Goal: Task Accomplishment & Management: Use online tool/utility

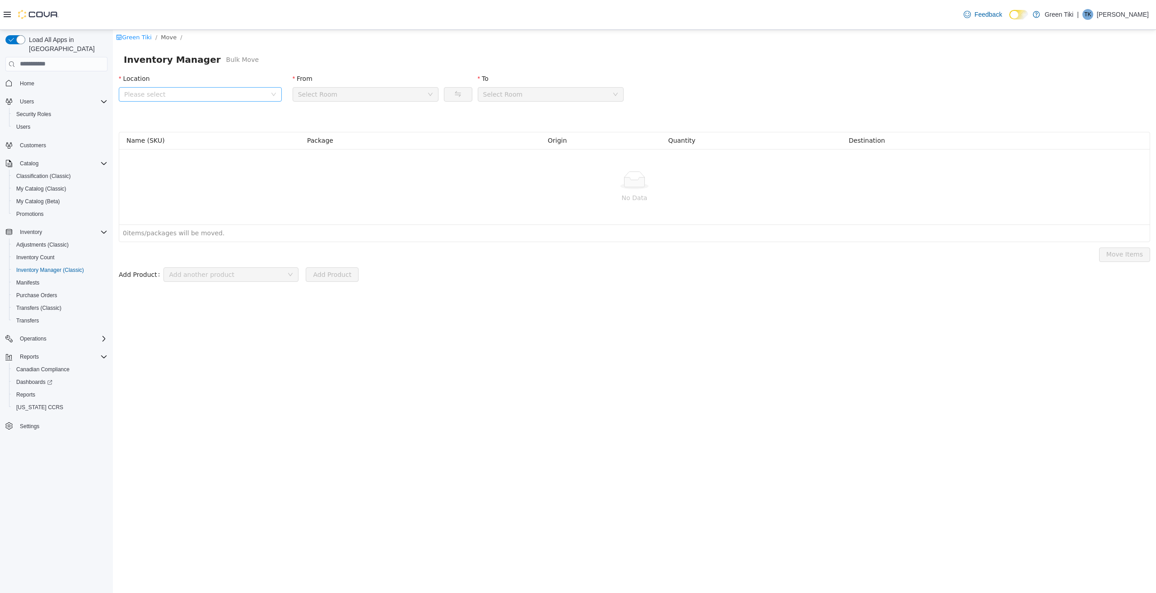
click at [243, 95] on span "Please select" at bounding box center [195, 93] width 142 height 9
click at [205, 163] on span "[STREET_ADDRESS]" at bounding box center [173, 159] width 63 height 7
click at [132, 38] on link "Green Tiki" at bounding box center [134, 36] width 36 height 7
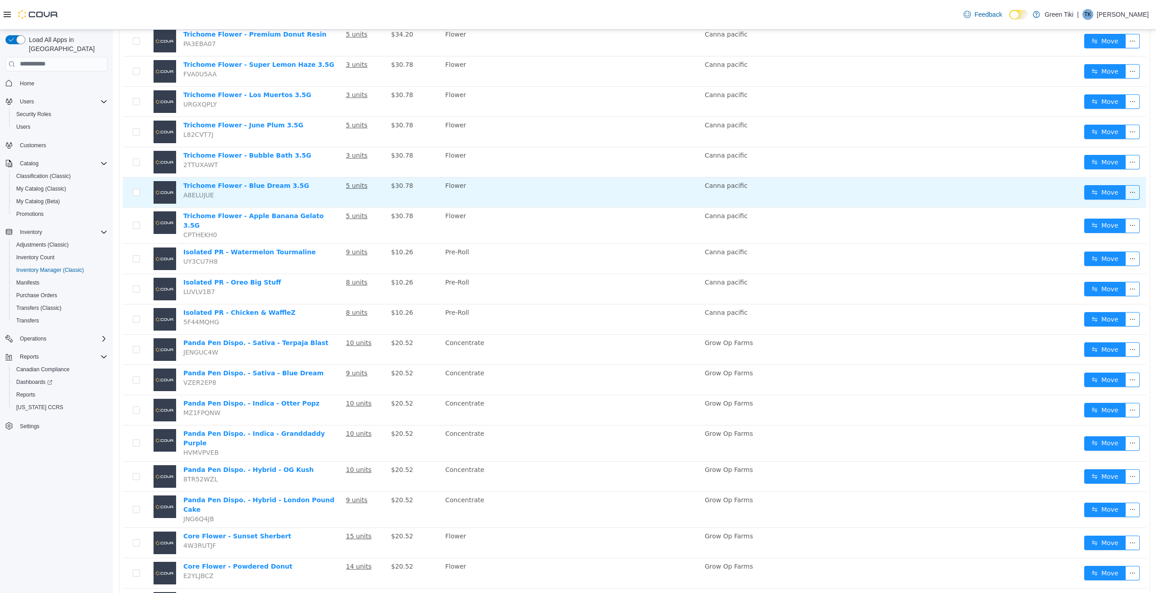
scroll to position [316, 0]
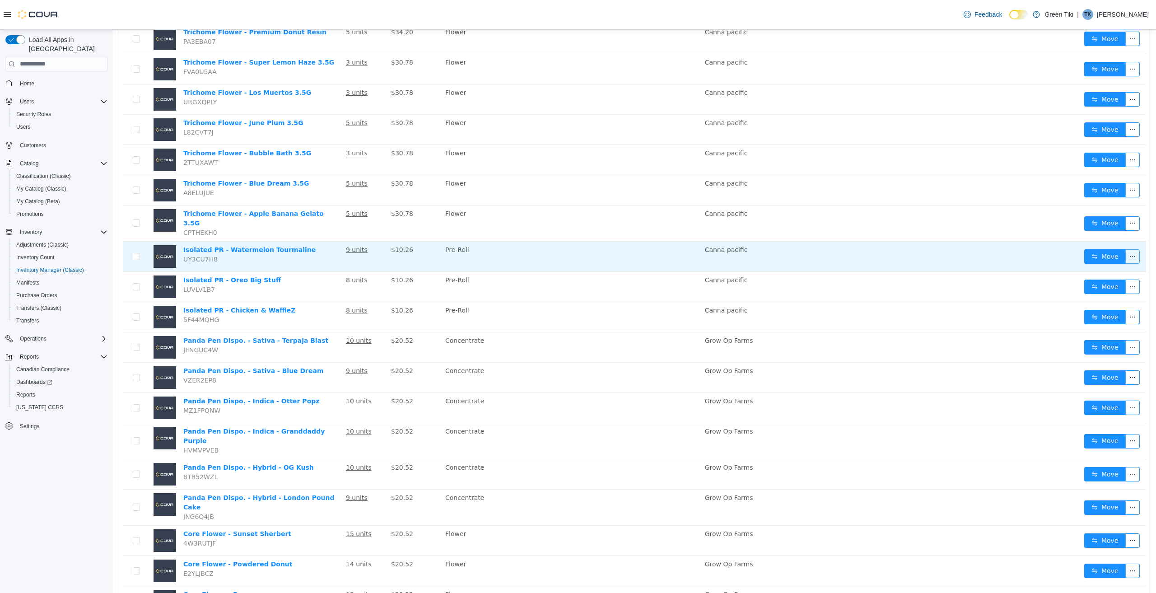
click at [1125, 249] on button "button" at bounding box center [1132, 256] width 14 height 14
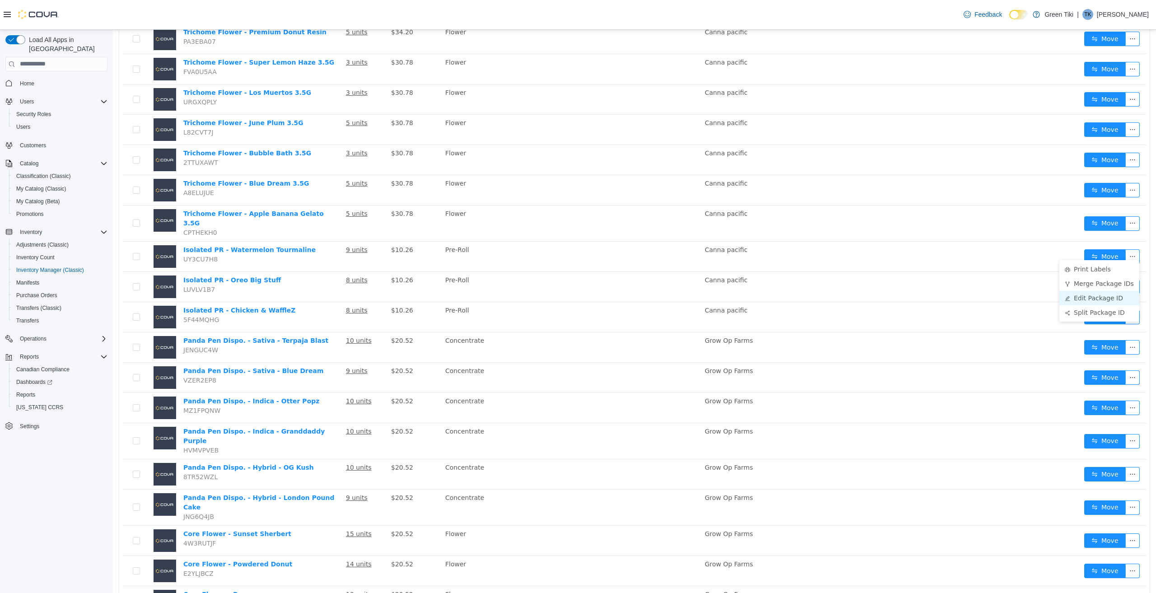
click at [1096, 298] on li "Edit Package ID" at bounding box center [1099, 297] width 80 height 14
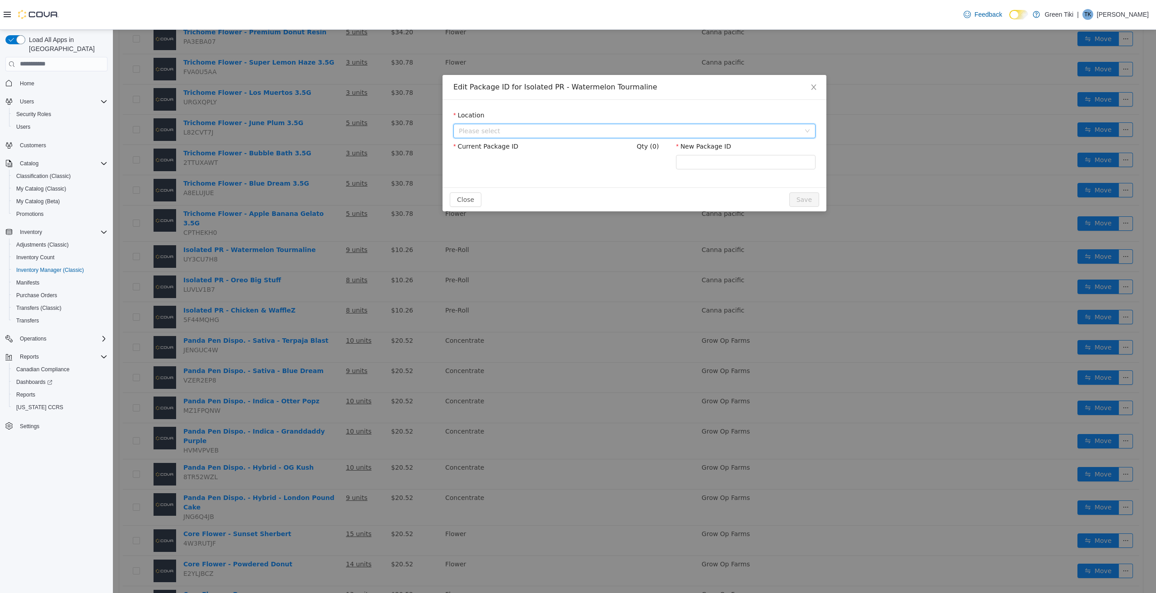
click at [591, 131] on span "Please select" at bounding box center [629, 130] width 341 height 9
click at [539, 193] on span "[STREET_ADDRESS]" at bounding box center [507, 196] width 63 height 7
click at [816, 87] on icon "icon: close" at bounding box center [813, 86] width 7 height 7
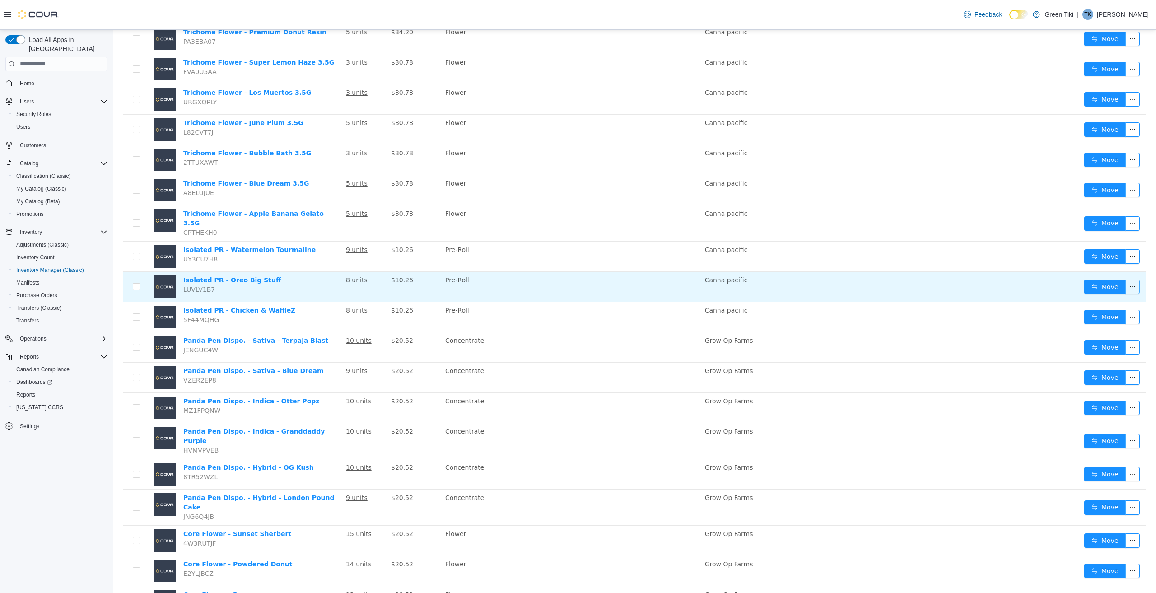
click at [1128, 280] on button "button" at bounding box center [1132, 286] width 14 height 14
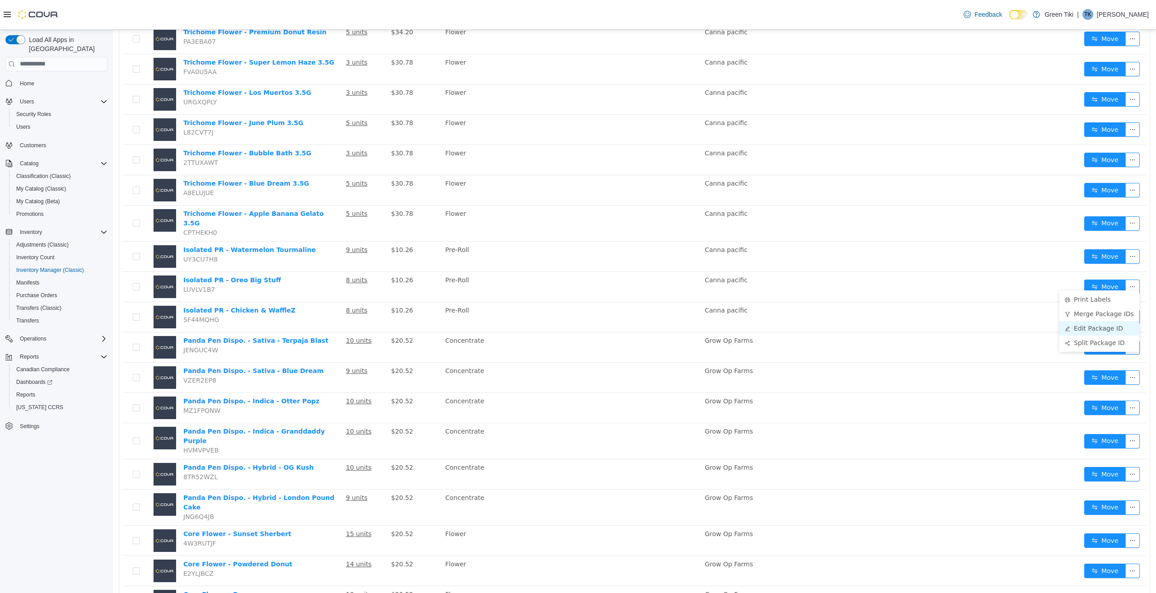
click at [1090, 328] on li "Edit Package ID" at bounding box center [1099, 328] width 80 height 14
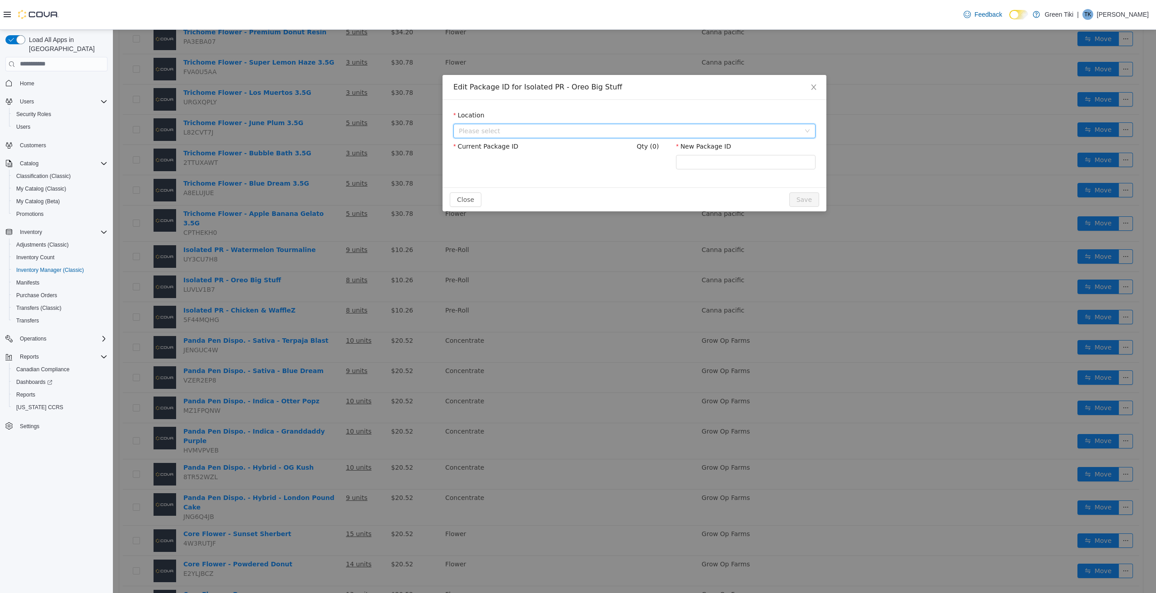
click at [606, 129] on span "Please select" at bounding box center [629, 130] width 341 height 9
click at [539, 198] on span "[STREET_ADDRESS]" at bounding box center [507, 196] width 63 height 7
click at [702, 162] on input "New Package ID" at bounding box center [746, 161] width 140 height 14
paste input "**********"
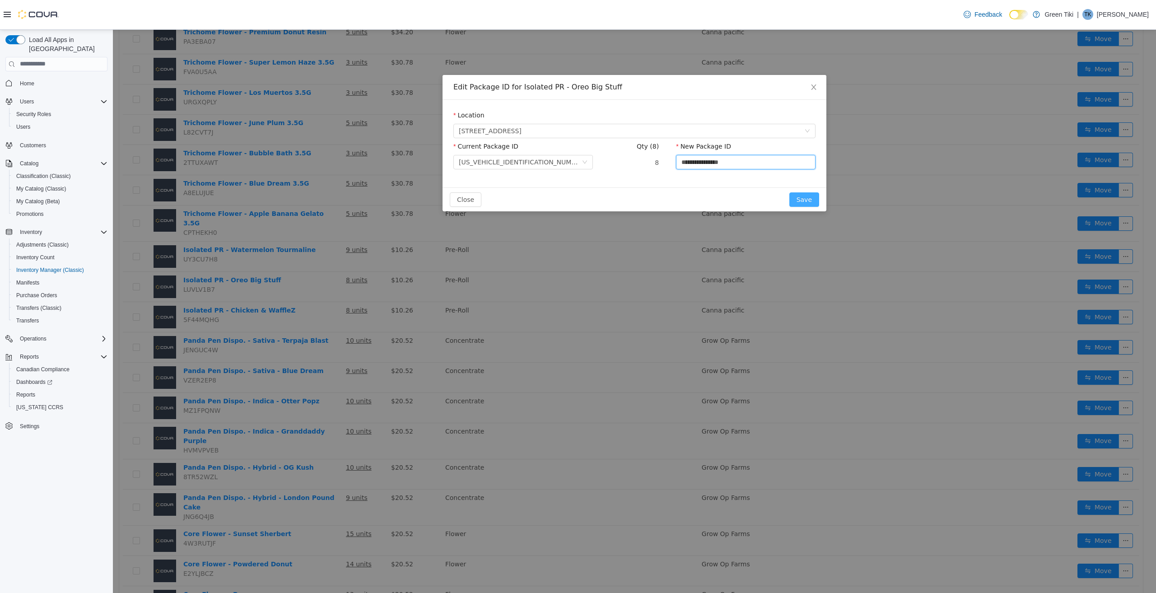
type input "**********"
click at [811, 199] on button "Save" at bounding box center [804, 199] width 30 height 14
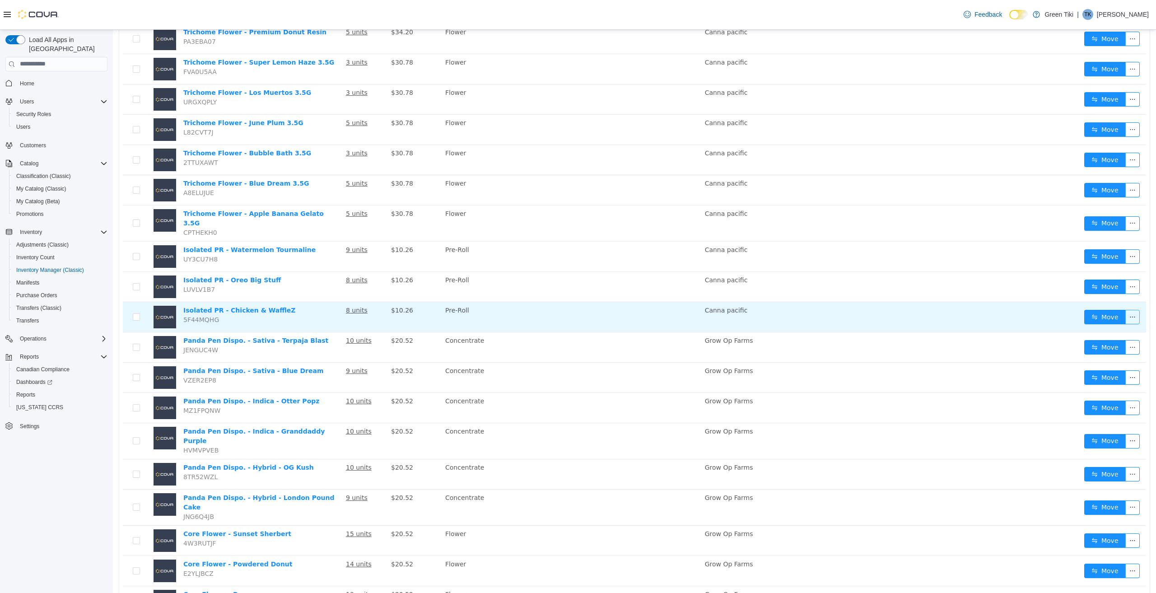
click at [1125, 309] on button "button" at bounding box center [1132, 316] width 14 height 14
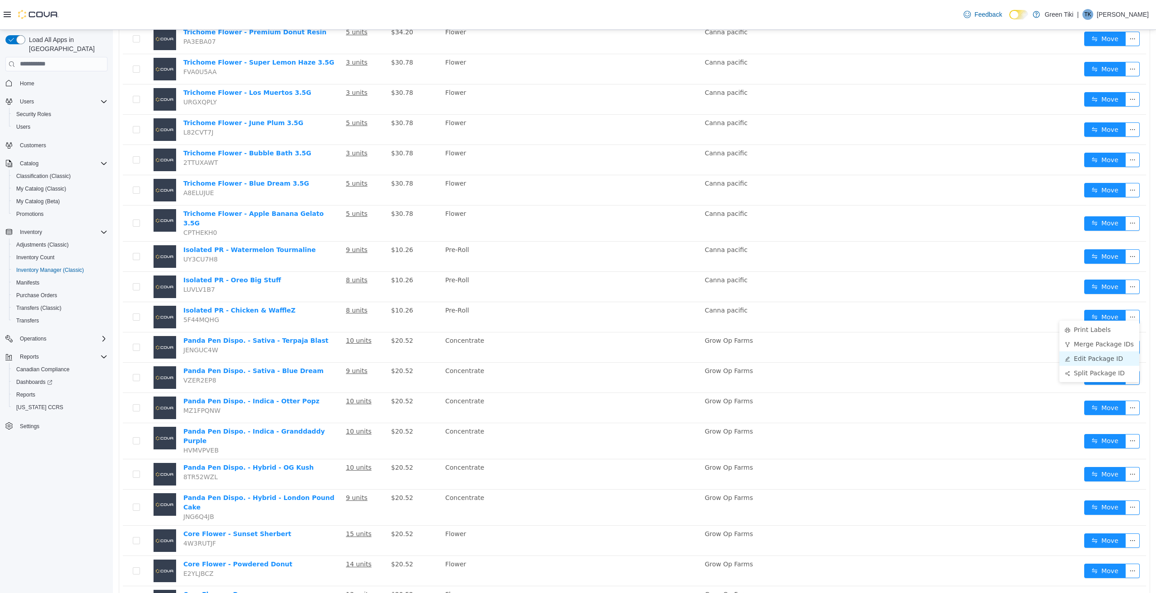
click at [1092, 357] on li "Edit Package ID" at bounding box center [1099, 358] width 80 height 14
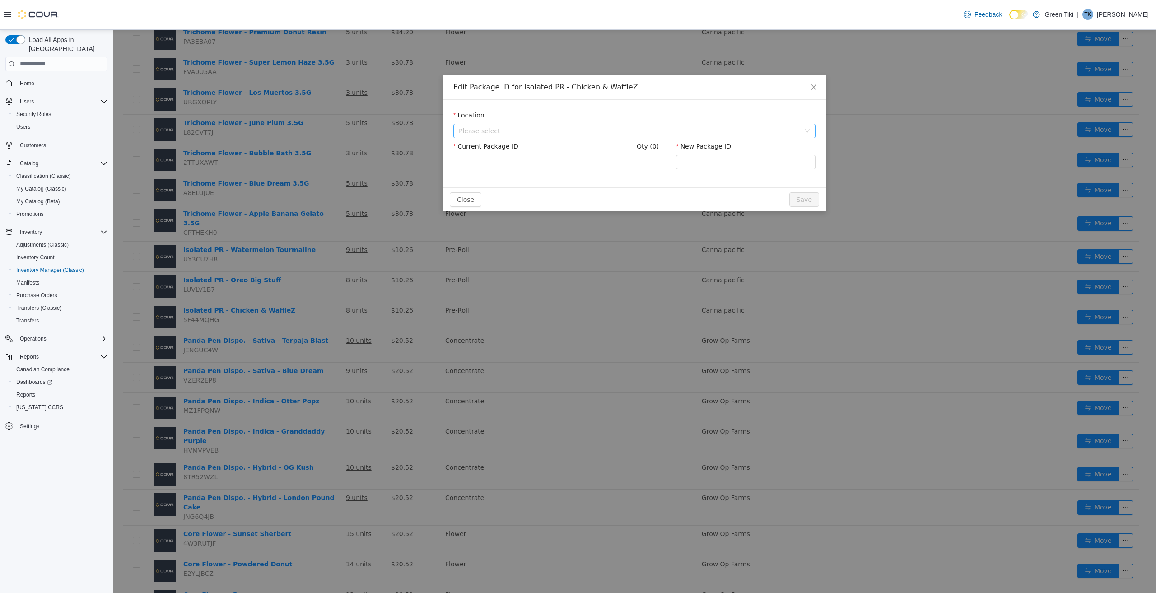
click at [600, 127] on span "Please select" at bounding box center [629, 130] width 341 height 9
click at [576, 202] on span "[STREET_ADDRESS]" at bounding box center [644, 197] width 340 height 12
click at [703, 164] on input "New Package ID" at bounding box center [746, 161] width 140 height 14
paste input "**********"
click at [739, 161] on input "**********" at bounding box center [746, 161] width 140 height 14
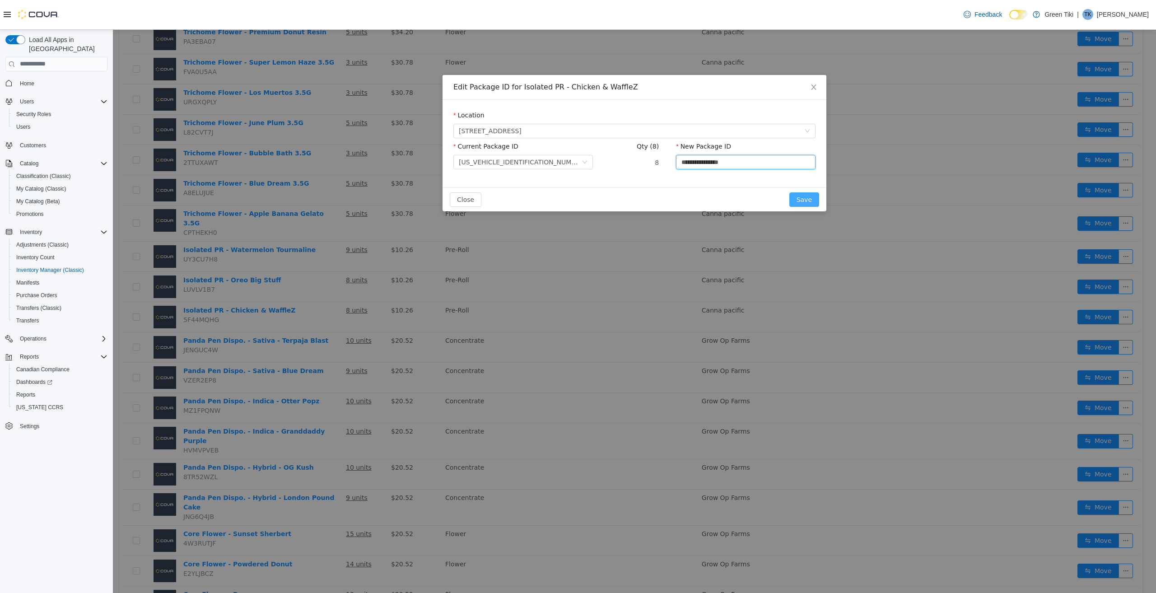
type input "**********"
click at [803, 196] on button "Save" at bounding box center [804, 199] width 30 height 14
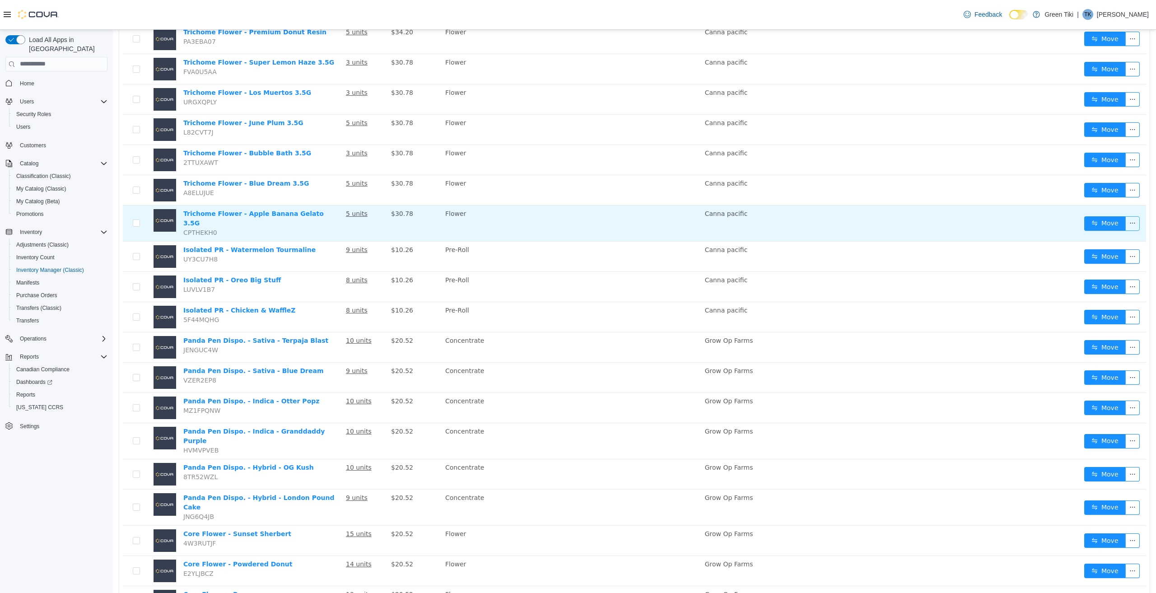
click at [1125, 219] on button "button" at bounding box center [1132, 223] width 14 height 14
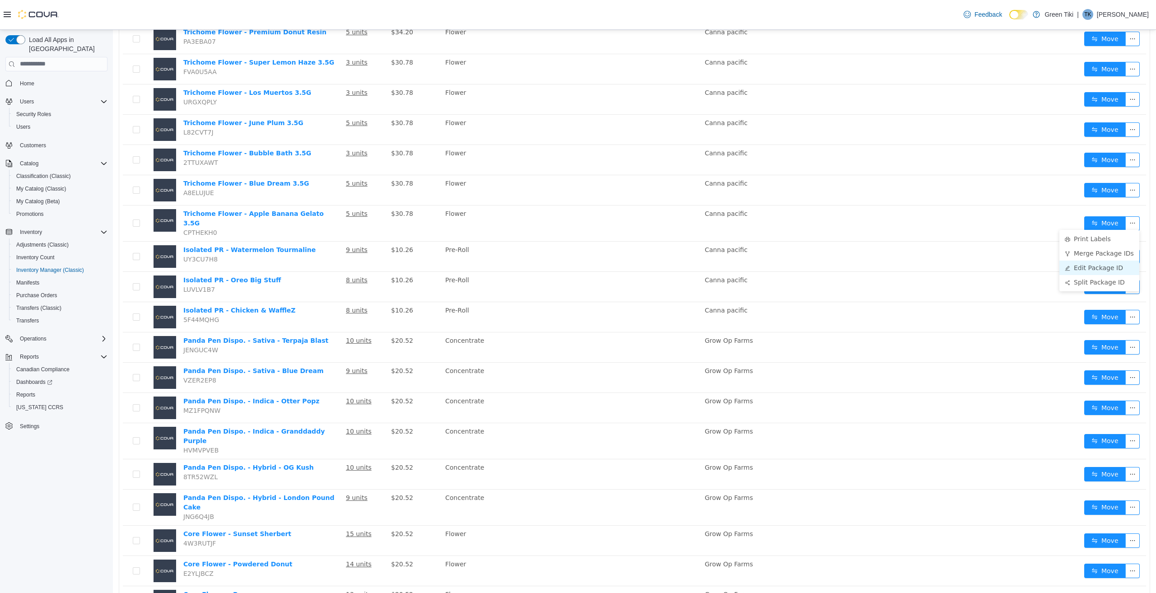
click at [1109, 269] on li "Edit Package ID" at bounding box center [1099, 267] width 80 height 14
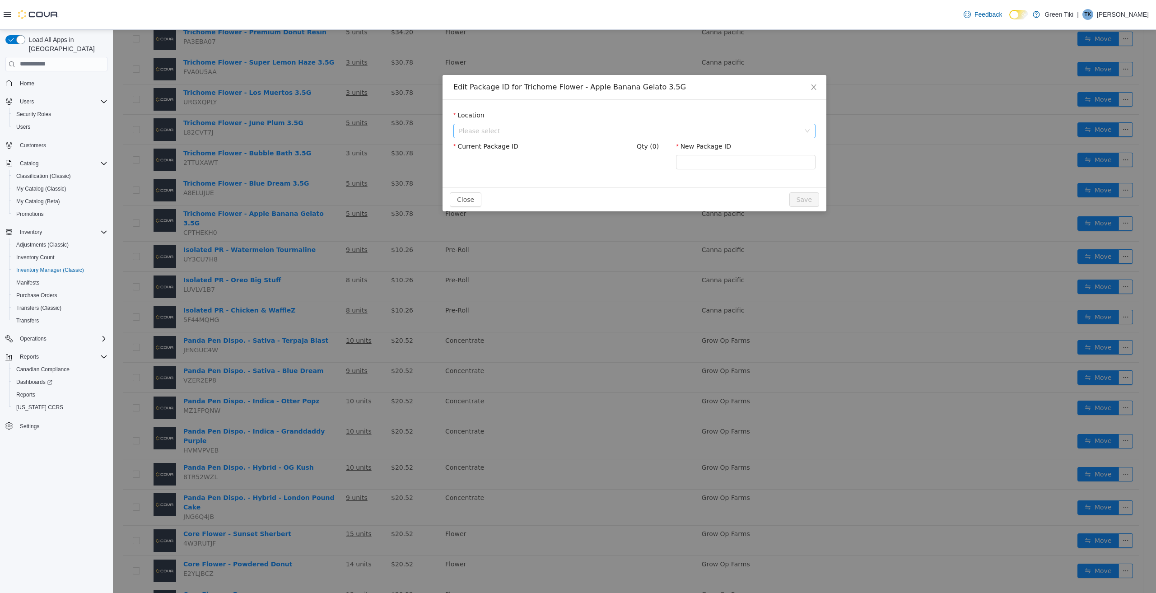
click at [629, 129] on span "Please select" at bounding box center [629, 130] width 341 height 9
click at [539, 195] on span "[STREET_ADDRESS]" at bounding box center [507, 196] width 63 height 7
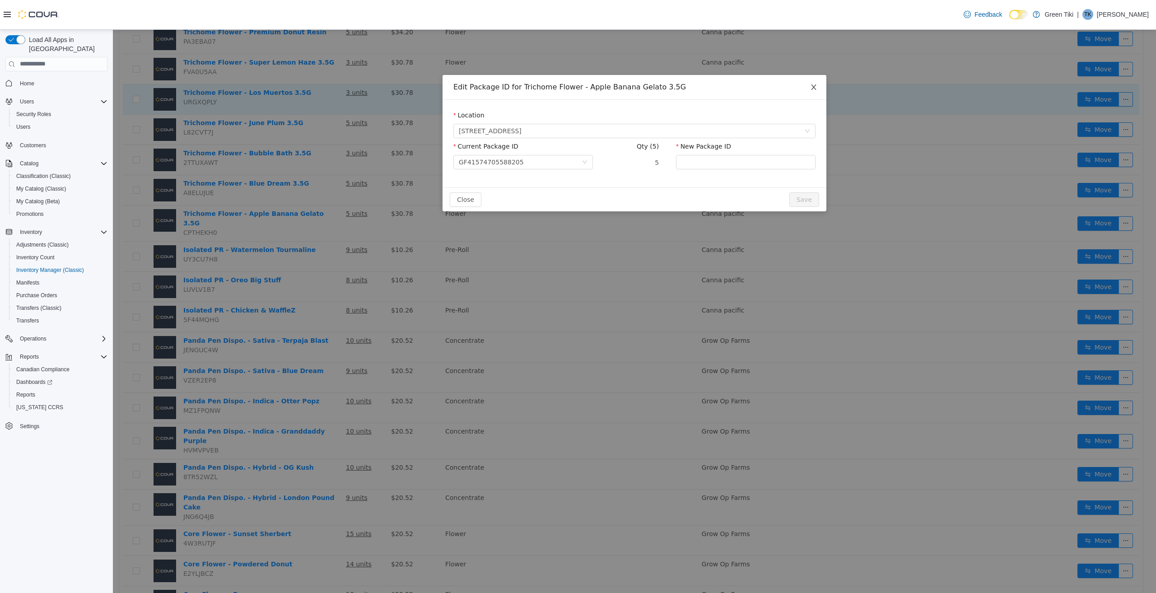
click at [812, 87] on icon "icon: close" at bounding box center [813, 86] width 7 height 7
